Goal: Task Accomplishment & Management: Use online tool/utility

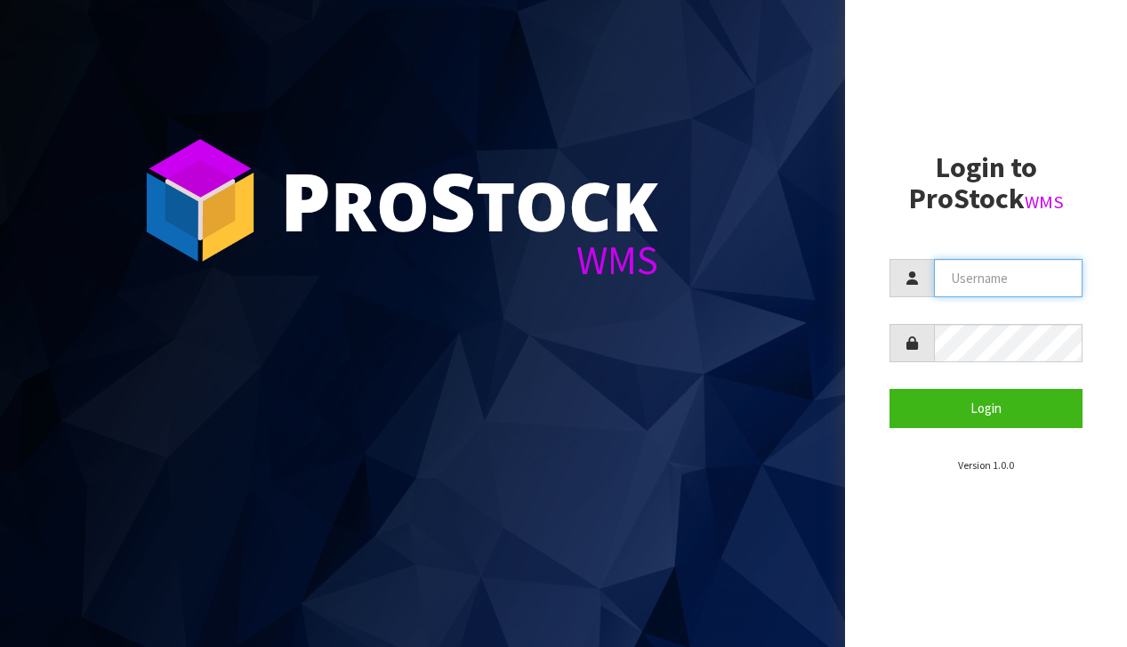
type input "[EMAIL_ADDRESS][DOMAIN_NAME]"
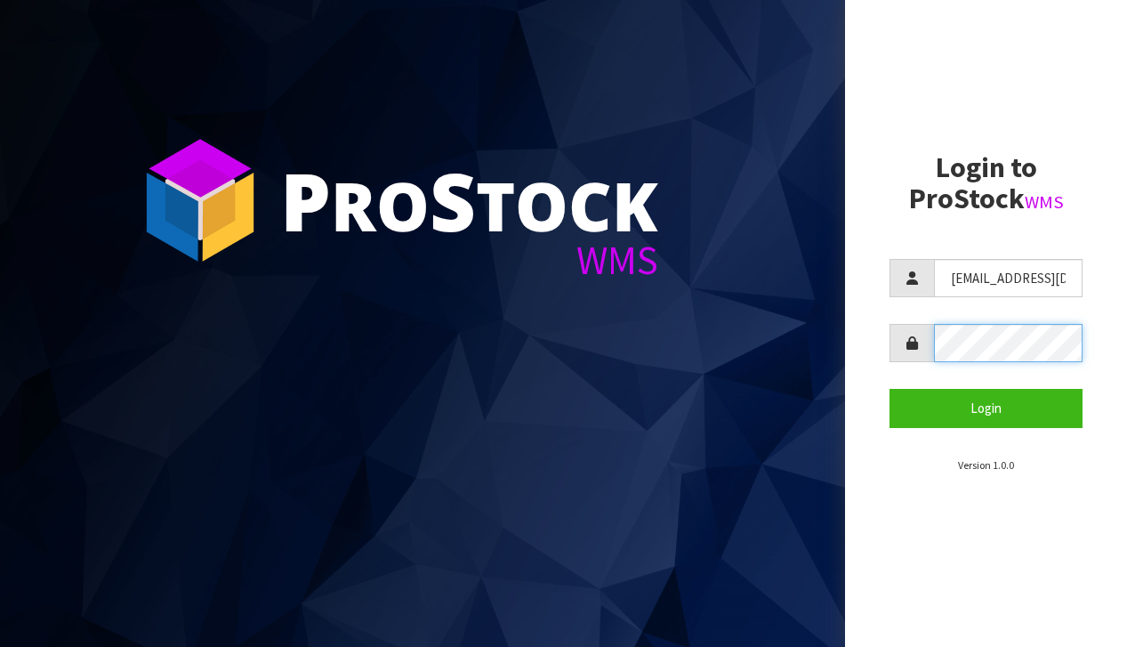
click at [986, 407] on button "Login" at bounding box center [986, 408] width 193 height 38
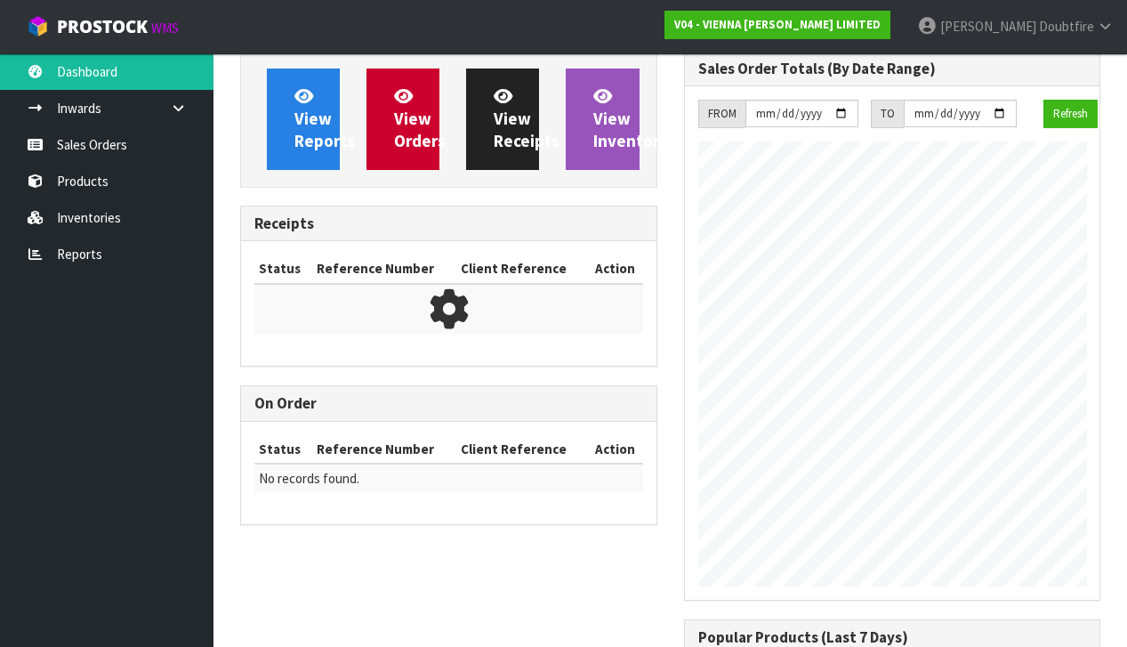
scroll to position [1262, 443]
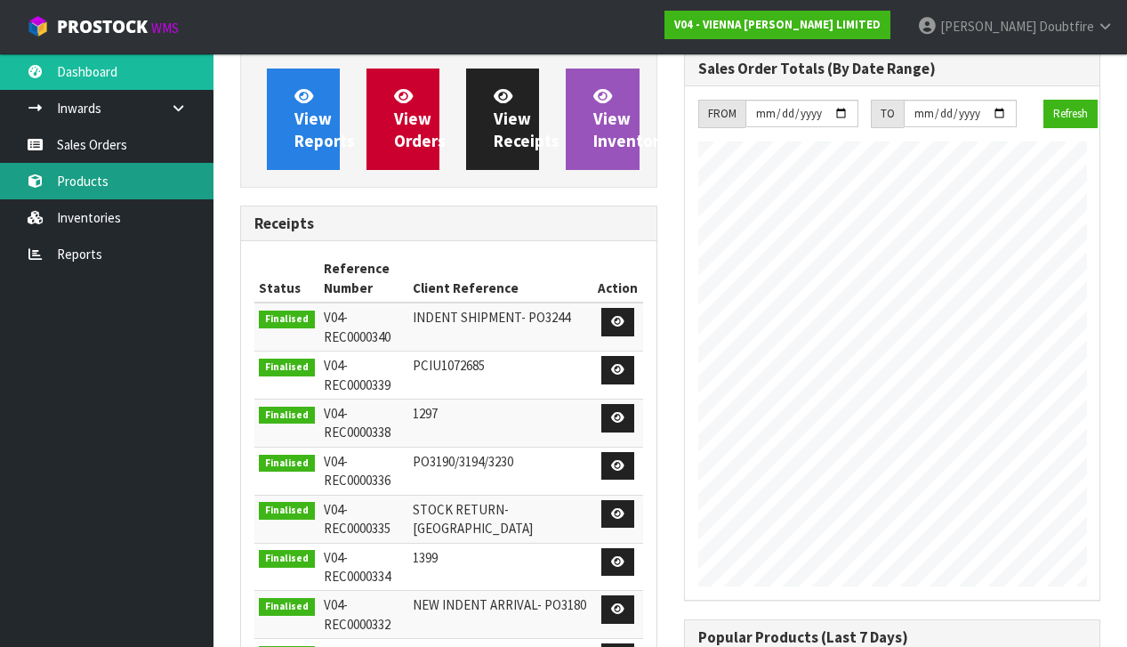
click at [81, 175] on link "Products" at bounding box center [107, 181] width 214 height 36
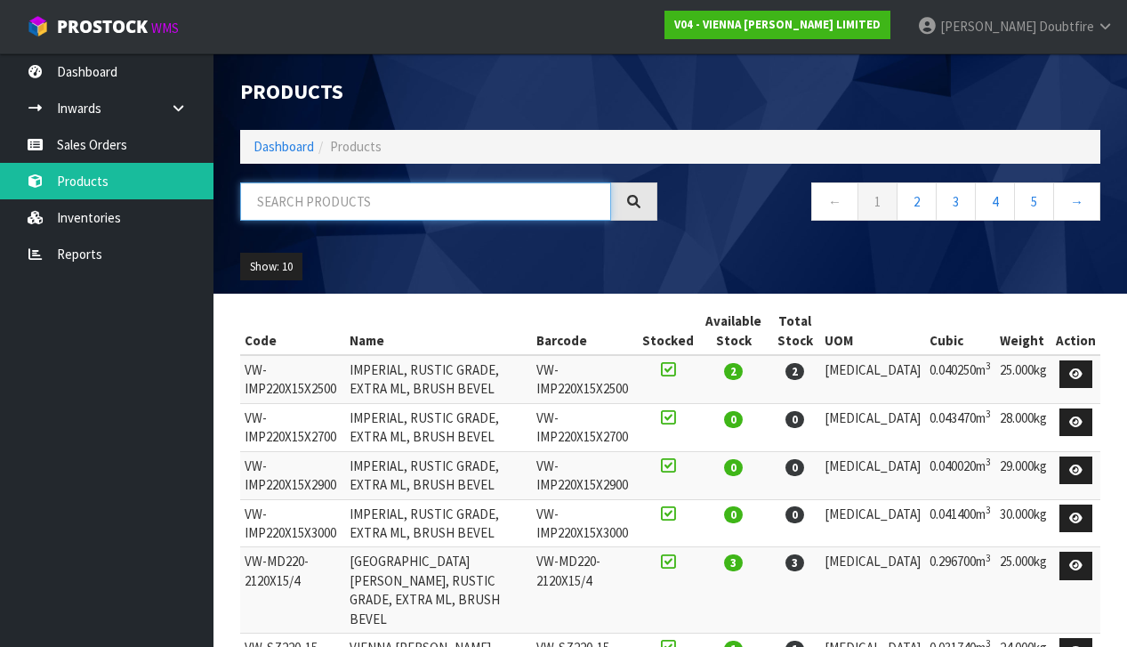
click at [372, 217] on input "text" at bounding box center [425, 201] width 371 height 38
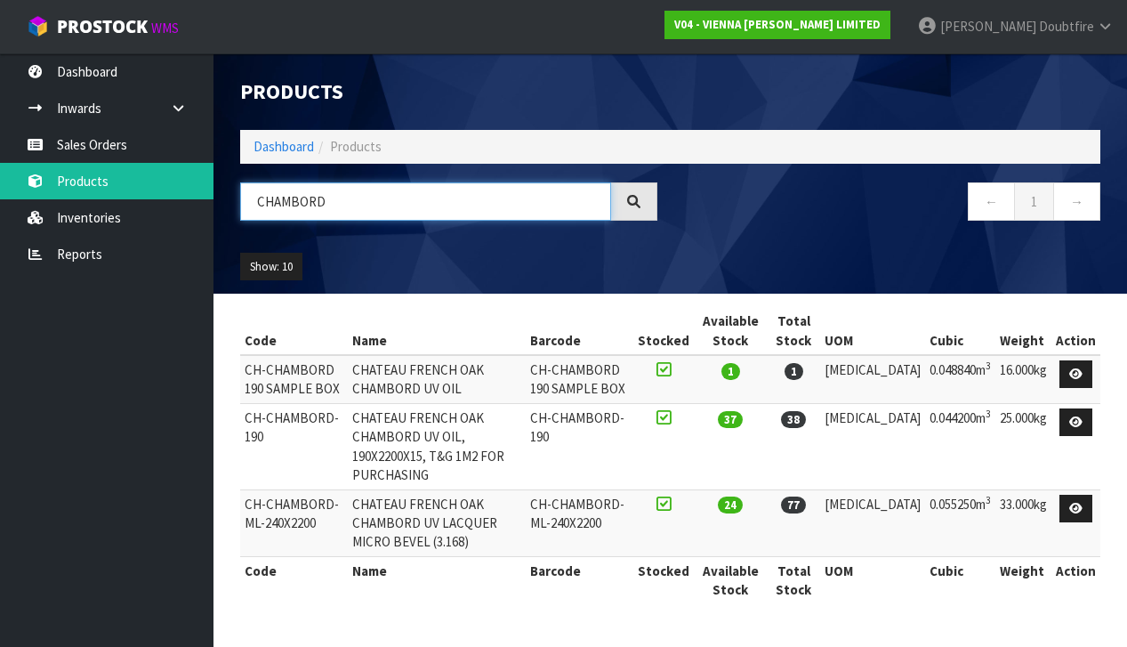
type input "CHAMBORD"
click at [339, 489] on td "CH-CHAMBORD-ML-240X2200" at bounding box center [294, 522] width 108 height 67
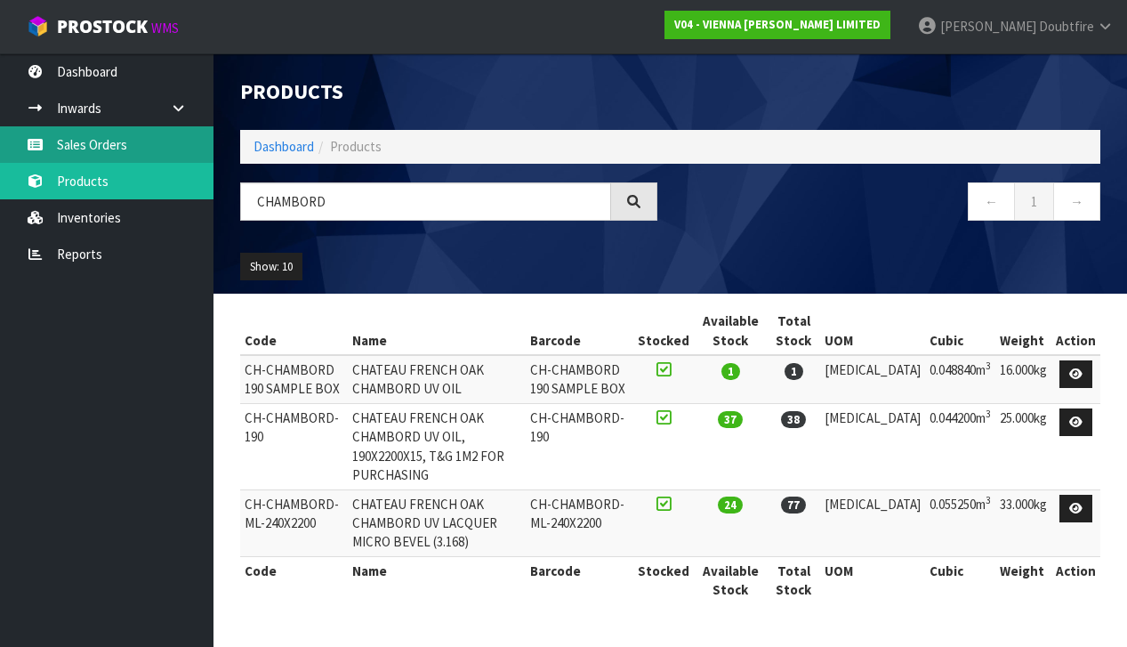
click at [117, 148] on link "Sales Orders" at bounding box center [107, 144] width 214 height 36
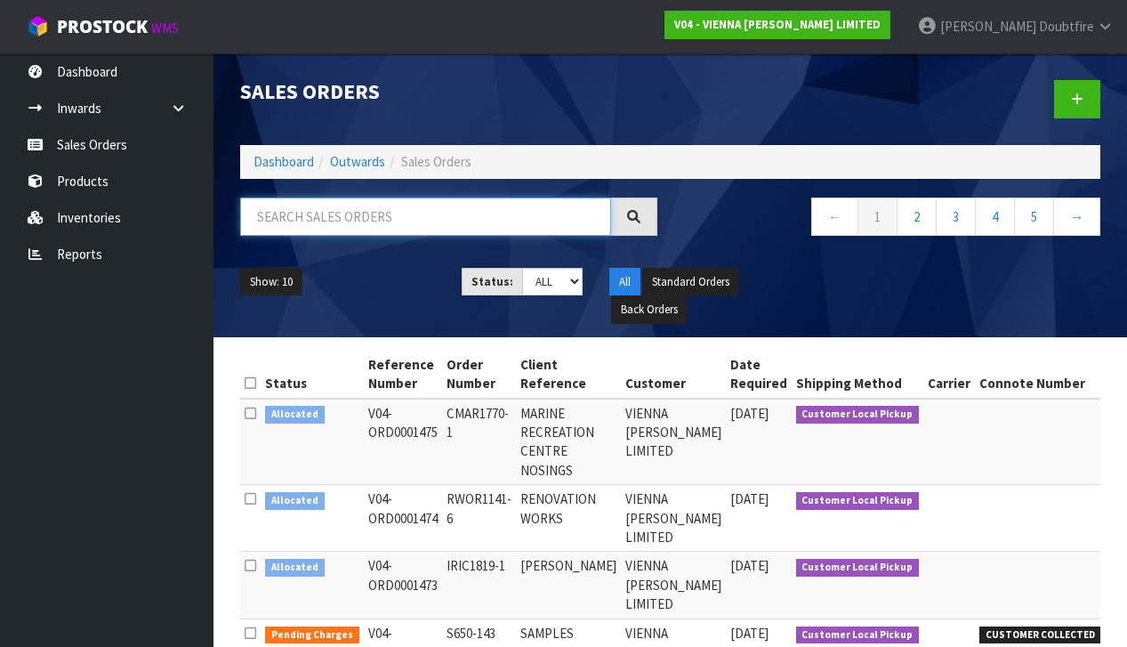
click at [294, 224] on input "text" at bounding box center [425, 217] width 371 height 38
type input "[PERSON_NAME]"
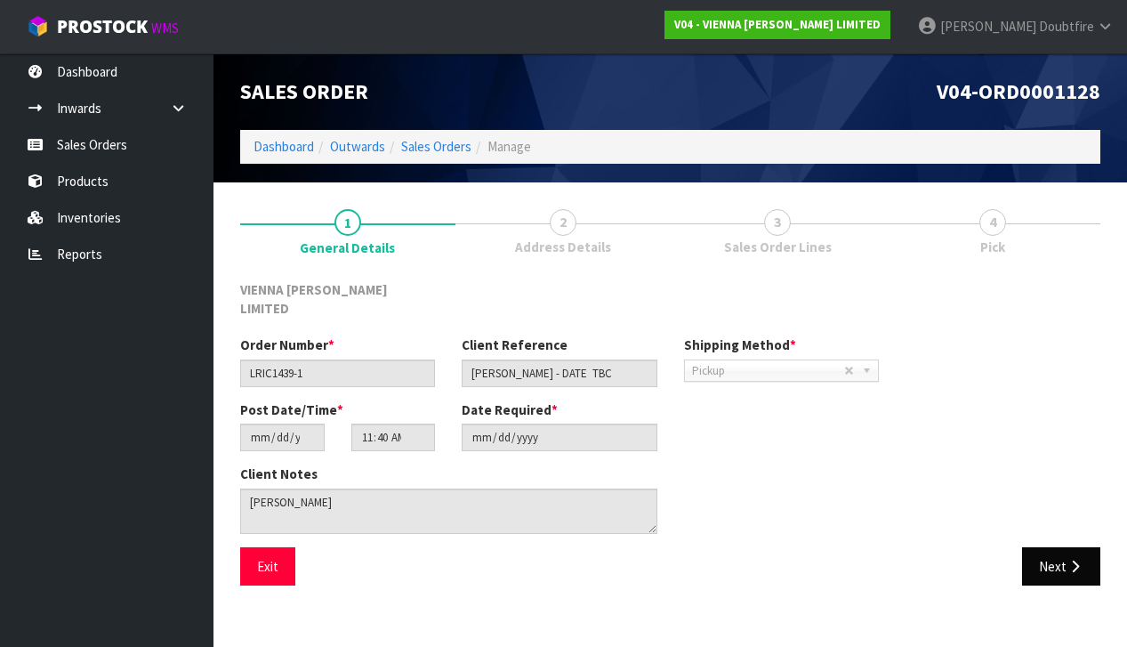
click at [1061, 547] on button "Next" at bounding box center [1061, 566] width 78 height 38
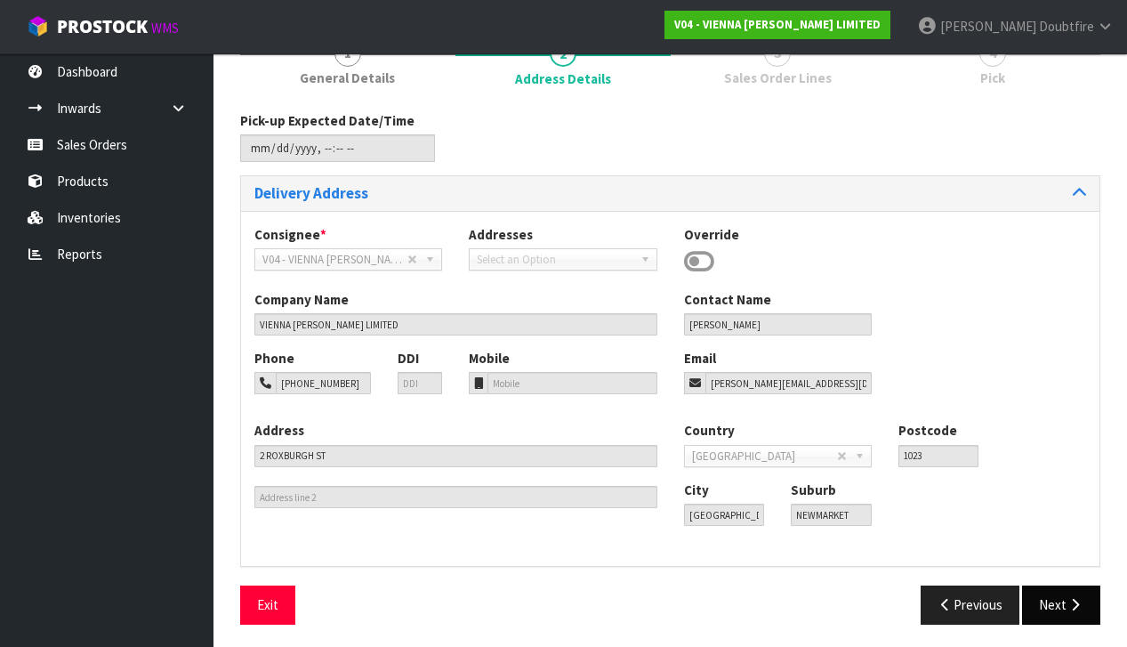
scroll to position [168, 0]
click at [1075, 604] on icon "button" at bounding box center [1075, 605] width 17 height 13
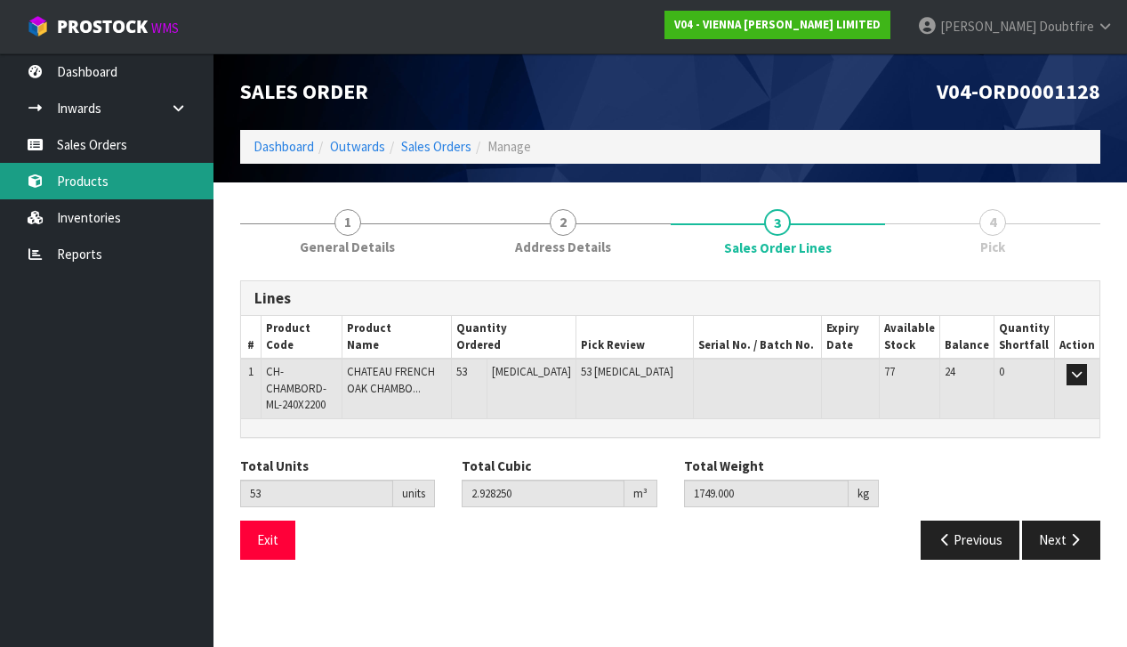
click at [73, 188] on link "Products" at bounding box center [107, 181] width 214 height 36
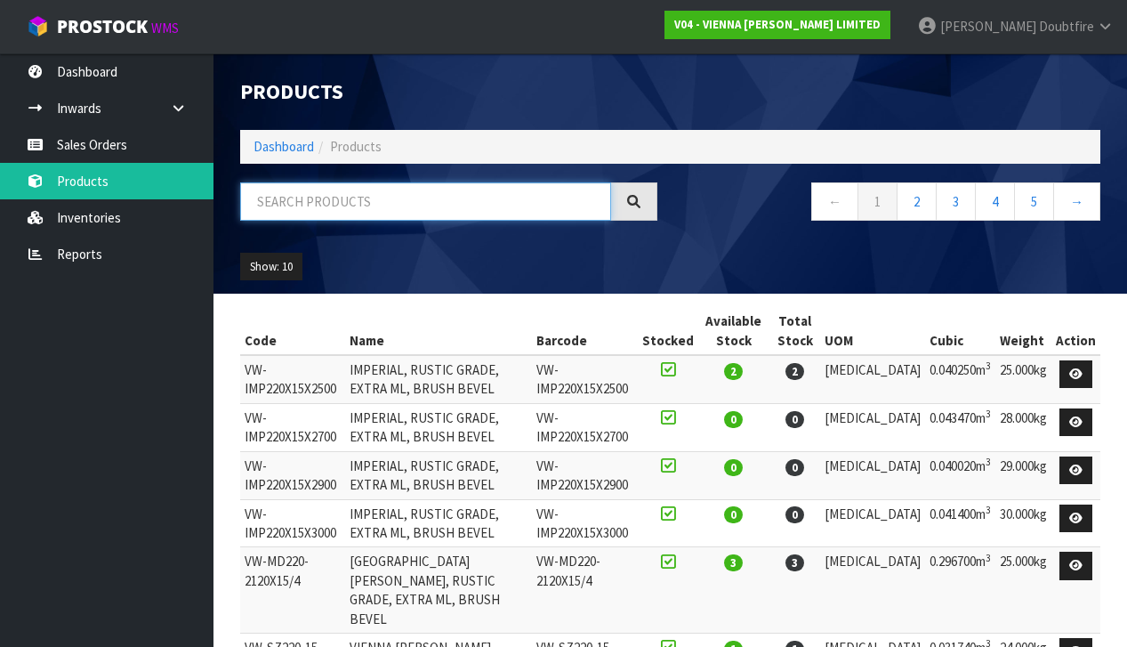
click at [263, 198] on input "text" at bounding box center [425, 201] width 371 height 38
type input "CHAMBORD"
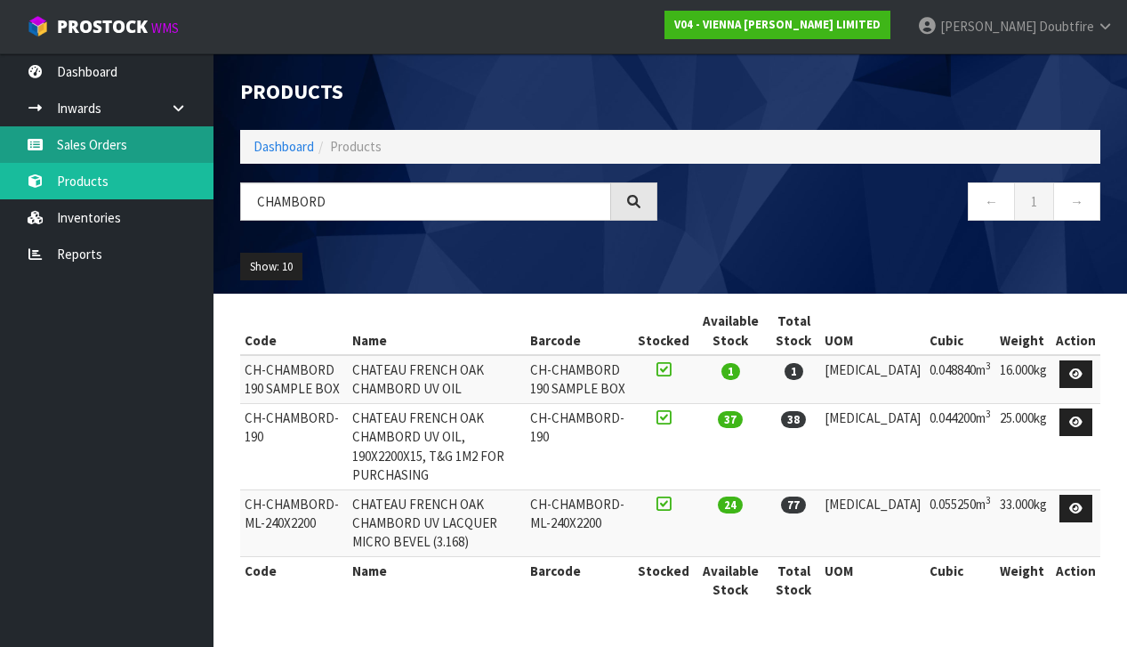
click at [101, 150] on link "Sales Orders" at bounding box center [107, 144] width 214 height 36
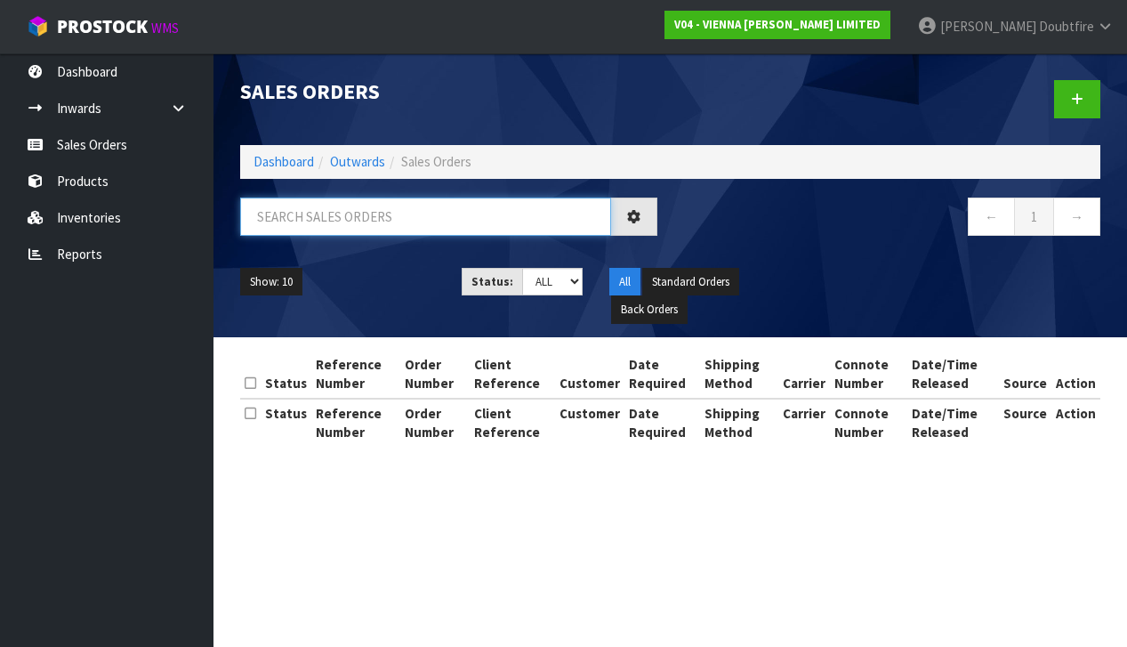
click at [329, 210] on input "text" at bounding box center [425, 217] width 371 height 38
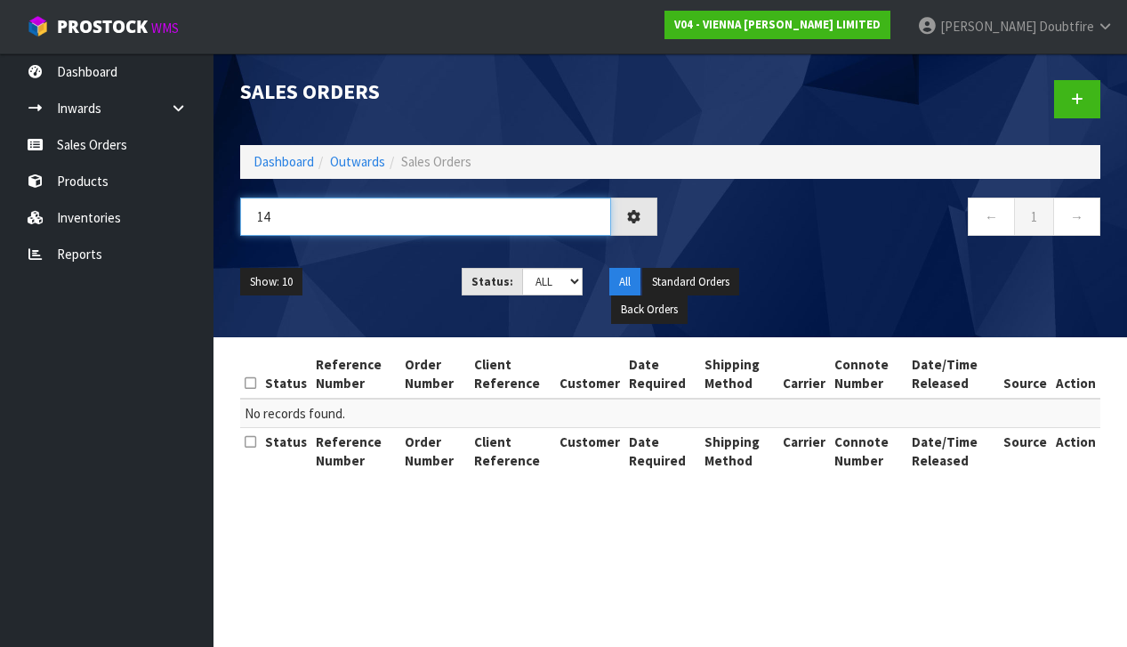
type input "1"
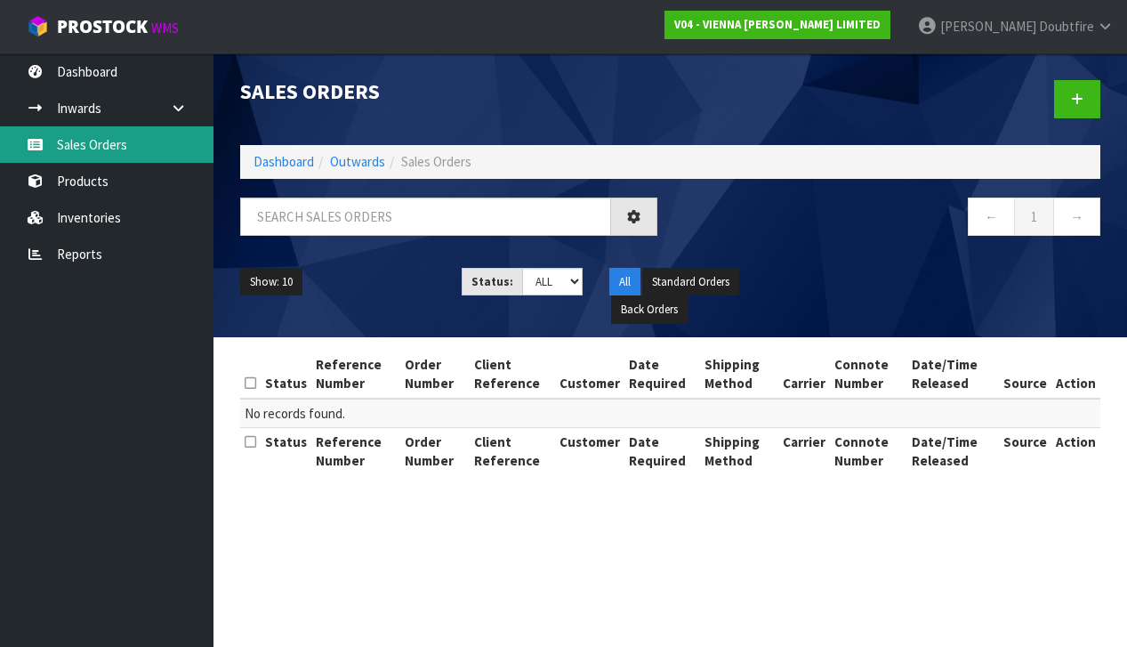
click at [99, 145] on link "Sales Orders" at bounding box center [107, 144] width 214 height 36
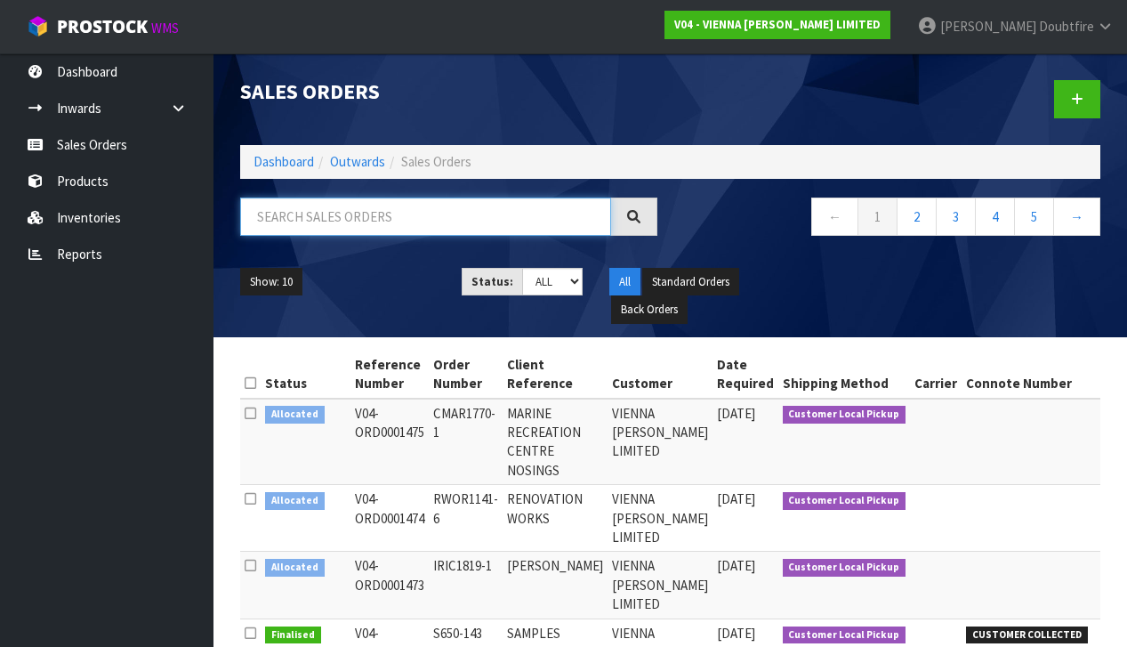
click at [276, 222] on input "text" at bounding box center [425, 217] width 371 height 38
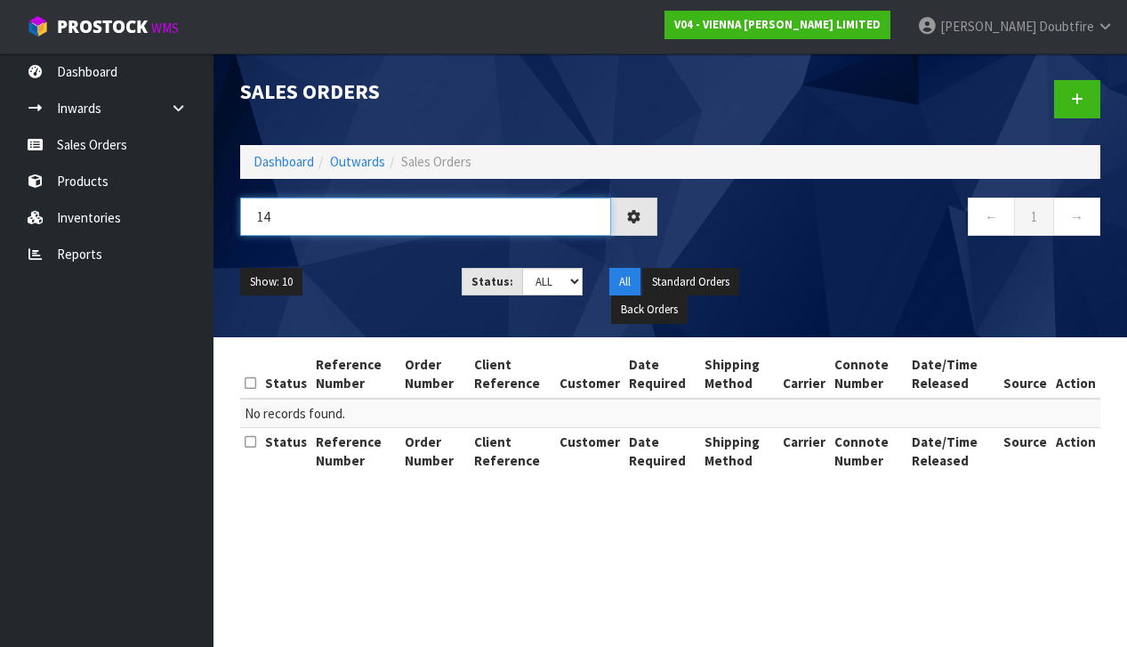
type input "1"
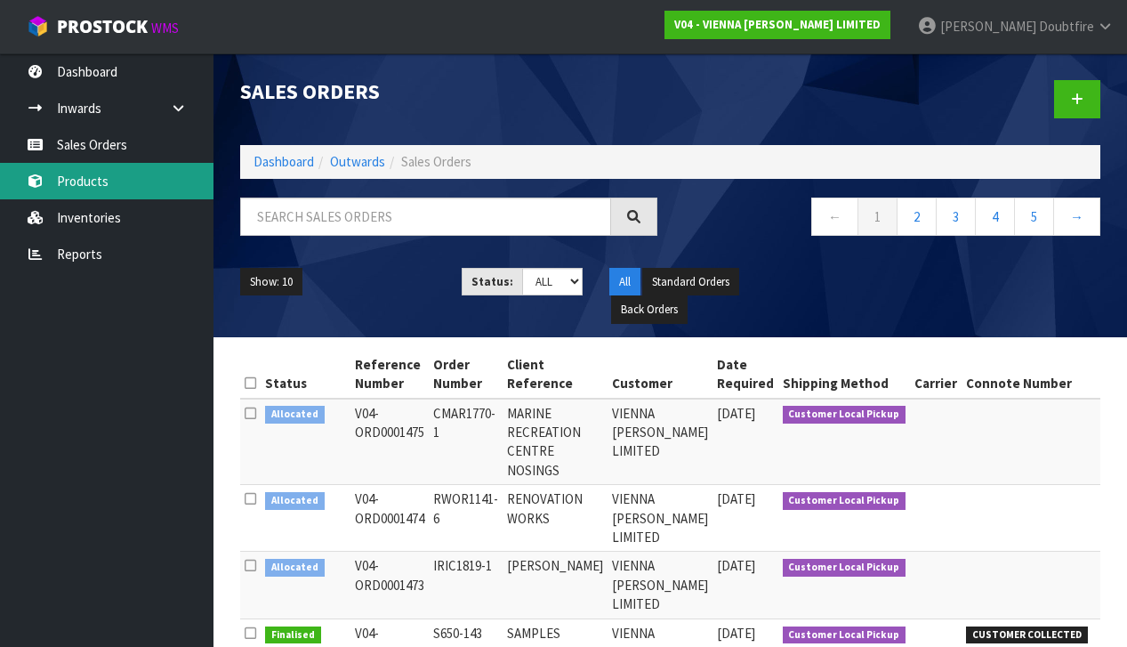
click at [99, 181] on link "Products" at bounding box center [107, 181] width 214 height 36
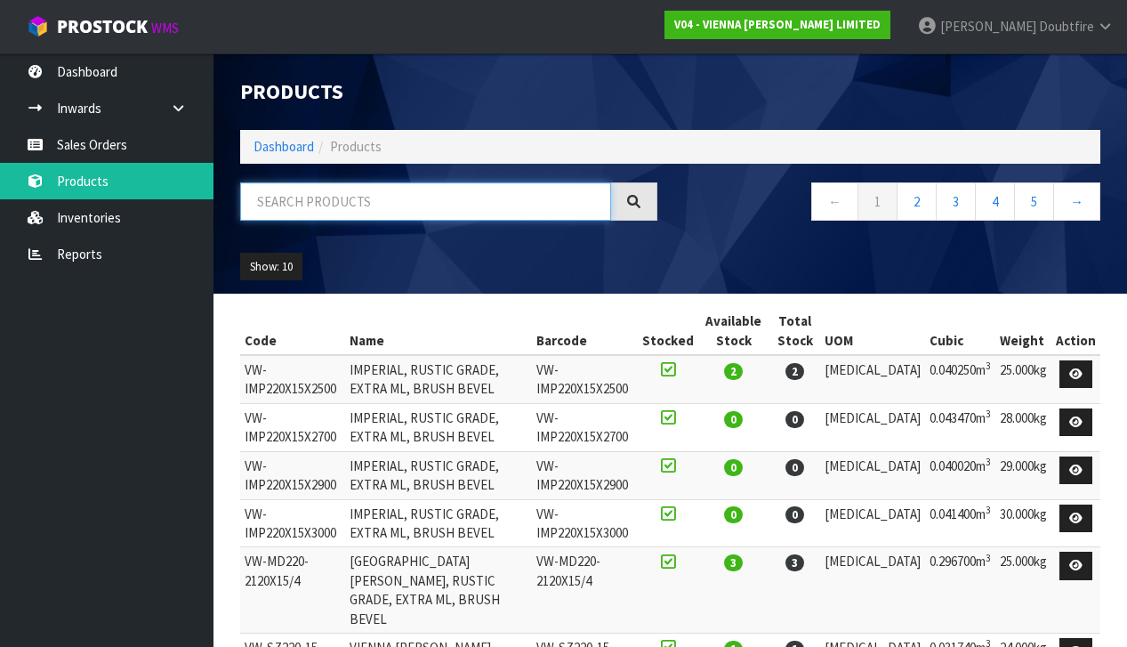
click at [343, 206] on input "text" at bounding box center [425, 201] width 371 height 38
type input "CHAMBORD"
